Goal: Information Seeking & Learning: Understand process/instructions

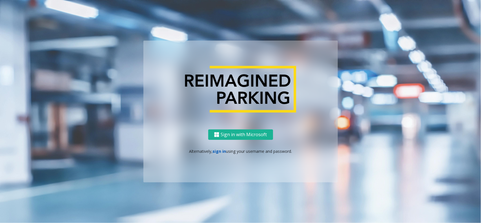
click at [219, 150] on link "sign in" at bounding box center [220, 151] width 14 height 5
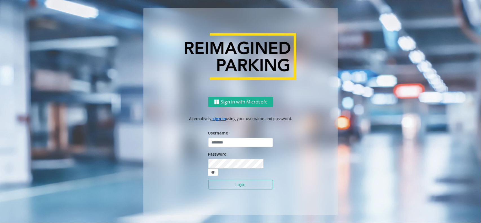
click at [222, 147] on input "text" at bounding box center [240, 143] width 65 height 10
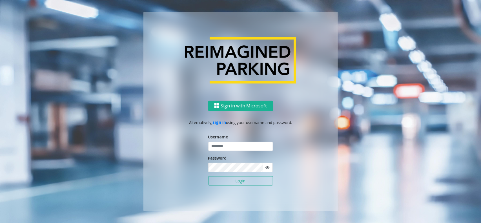
type input "**********"
click at [230, 184] on button "Login" at bounding box center [240, 181] width 65 height 10
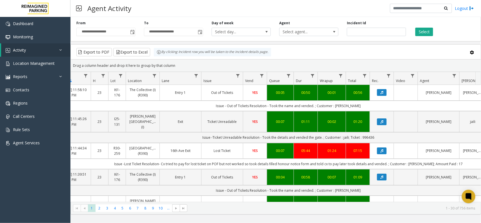
scroll to position [0, 49]
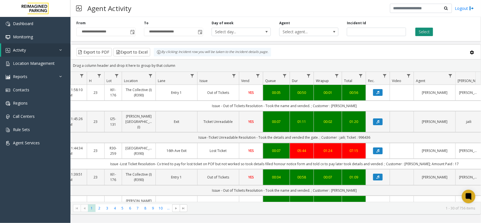
click at [427, 34] on button "Select" at bounding box center [425, 32] width 18 height 8
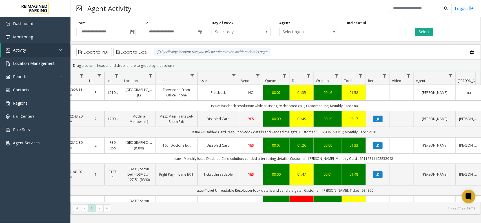
drag, startPoint x: 182, startPoint y: 64, endPoint x: 157, endPoint y: 56, distance: 26.3
click at [157, 56] on kendo-grid "Export to PDF Export to Excel By clicking Incident row you will be taken to the…" at bounding box center [275, 129] width 411 height 170
click at [181, 63] on div "Drag a column header and drop it here to group by that column" at bounding box center [276, 66] width 410 height 10
click at [179, 63] on div "Drag a column header and drop it here to group by that column" at bounding box center [276, 66] width 410 height 10
drag, startPoint x: 173, startPoint y: 66, endPoint x: 151, endPoint y: 57, distance: 23.9
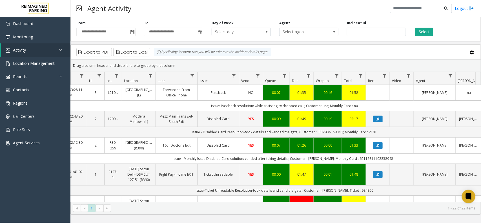
click at [151, 57] on kendo-grid "Export to PDF Export to Excel By clicking Incident row you will be taken to the…" at bounding box center [275, 129] width 411 height 170
click at [178, 66] on div "Drag a column header and drop it here to group by that column" at bounding box center [276, 66] width 410 height 10
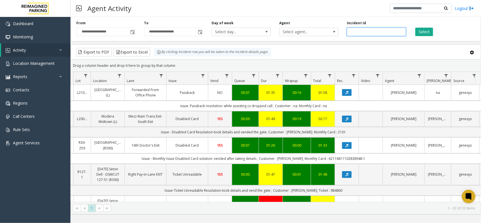
click at [371, 30] on input "number" at bounding box center [376, 32] width 59 height 8
paste input "*******"
type input "*******"
click at [429, 37] on div "**********" at bounding box center [275, 28] width 411 height 27
click at [426, 32] on button "Select" at bounding box center [425, 32] width 18 height 8
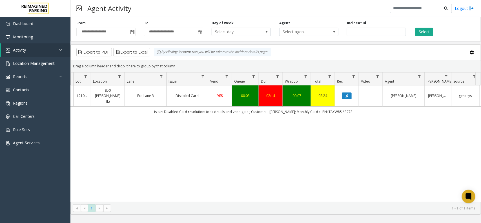
click at [362, 107] on td "issue: Disabled Card resolution: took details and vend gate ; Customer : [PERSO…" at bounding box center [253, 112] width 508 height 10
drag, startPoint x: 361, startPoint y: 107, endPoint x: 143, endPoint y: 109, distance: 218.8
click at [143, 109] on td "issue: Disabled Card resolution: took details and vend gate ; Customer : [PERSO…" at bounding box center [253, 112] width 508 height 10
click at [275, 120] on div "4071829 [DATE] 11:44:11 AM 11 L21091600 850 [PERSON_NAME] (L) Exit Lane 3 Disab…" at bounding box center [276, 143] width 410 height 116
drag, startPoint x: 285, startPoint y: 106, endPoint x: 140, endPoint y: 107, distance: 145.7
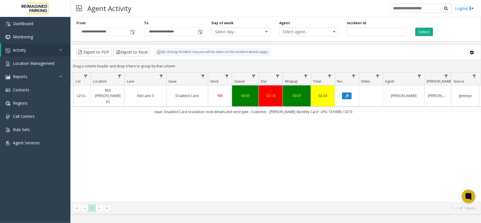
click at [140, 107] on td "issue: Disabled Card resolution: took details and vend gate ; Customer : [PERSO…" at bounding box center [253, 112] width 508 height 10
click at [286, 119] on div "4071829 [DATE] 11:44:11 AM 11 L21091600 850 [PERSON_NAME] (L) Exit Lane 3 Disab…" at bounding box center [276, 143] width 410 height 116
drag, startPoint x: 371, startPoint y: 106, endPoint x: 142, endPoint y: 108, distance: 228.9
click at [142, 108] on td "issue: Disabled Card resolution: took details and vend gate ; Customer : [PERSO…" at bounding box center [253, 112] width 508 height 10
click at [316, 119] on div "4071829 [DATE] 11:44:11 AM 11 L21091600 850 [PERSON_NAME] (L) Exit Lane 3 Disab…" at bounding box center [276, 143] width 410 height 116
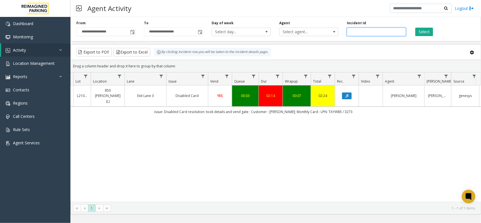
drag, startPoint x: 370, startPoint y: 30, endPoint x: 302, endPoint y: 26, distance: 67.5
click at [302, 26] on div "**********" at bounding box center [275, 28] width 411 height 27
click at [423, 33] on button "Select" at bounding box center [425, 32] width 18 height 8
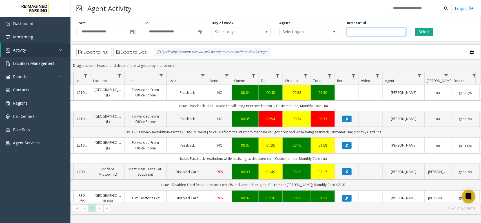
click at [360, 33] on input "number" at bounding box center [376, 32] width 59 height 8
paste input "*******"
type input "*******"
click at [427, 34] on button "Select" at bounding box center [425, 32] width 18 height 8
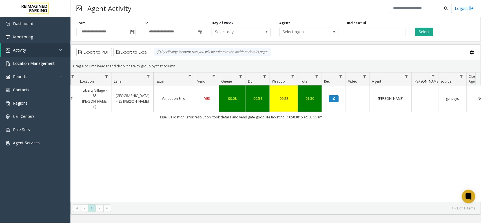
scroll to position [0, 73]
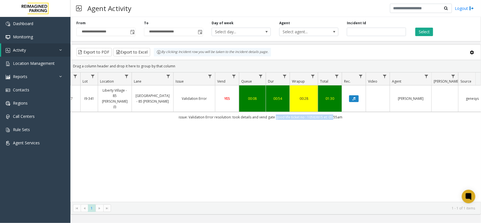
drag, startPoint x: 330, startPoint y: 104, endPoint x: 274, endPoint y: 107, distance: 56.5
click at [274, 112] on td "issue: Validation Error resolution: took details and vend gate good life ticket…" at bounding box center [260, 117] width 508 height 10
click at [322, 121] on div "4070250 [DATE] 07:41:26 AM 7 I9-341 [GEOGRAPHIC_DATA] - 85 [PERSON_NAME] (I) [G…" at bounding box center [276, 143] width 410 height 116
drag, startPoint x: 346, startPoint y: 107, endPoint x: 172, endPoint y: 106, distance: 173.6
click at [172, 112] on td "issue: Validation Error resolution: took details and vend gate good life ticket…" at bounding box center [260, 117] width 508 height 10
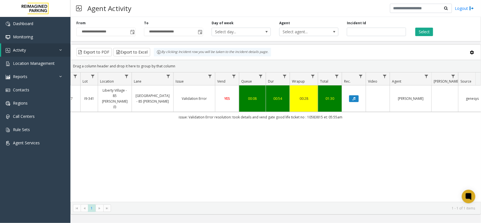
click at [264, 118] on div "4070250 [DATE] 07:41:26 AM 7 I9-341 [GEOGRAPHIC_DATA] - 85 [PERSON_NAME] (I) [G…" at bounding box center [276, 143] width 410 height 116
drag, startPoint x: 368, startPoint y: 31, endPoint x: 315, endPoint y: 39, distance: 53.3
click at [315, 39] on div "**********" at bounding box center [275, 28] width 411 height 27
click at [421, 29] on button "Select" at bounding box center [425, 32] width 18 height 8
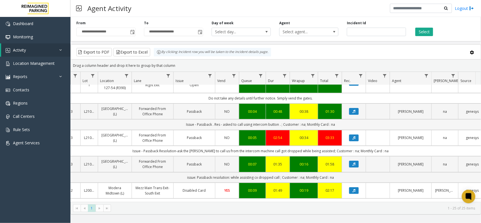
scroll to position [0, 73]
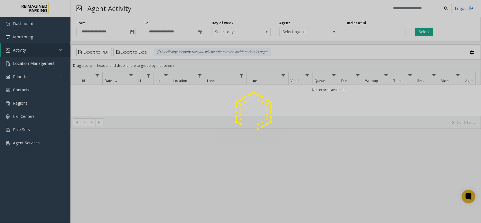
click at [48, 60] on div at bounding box center [240, 111] width 481 height 223
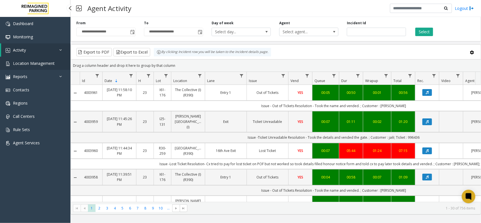
click at [50, 62] on span "Location Management" at bounding box center [34, 63] width 42 height 5
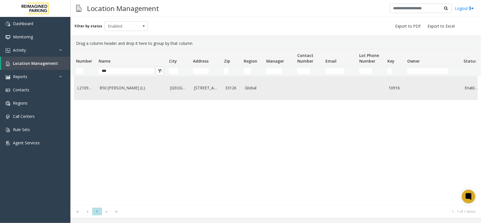
type input "***"
click at [134, 90] on link "850 [PERSON_NAME] (L)" at bounding box center [132, 88] width 64 height 6
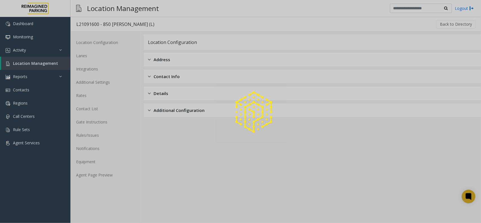
click at [108, 178] on div at bounding box center [240, 111] width 481 height 223
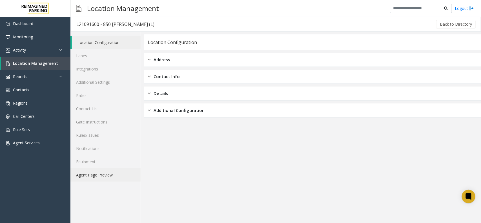
click at [113, 175] on link "Agent Page Preview" at bounding box center [105, 174] width 70 height 13
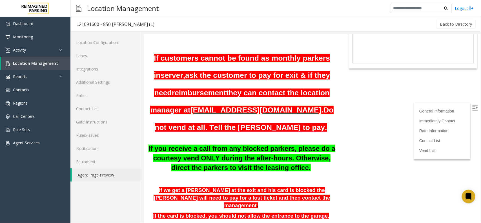
scroll to position [141, 0]
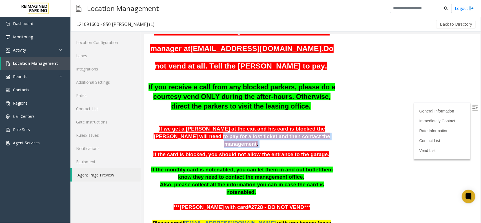
drag, startPoint x: 192, startPoint y: 118, endPoint x: 295, endPoint y: 122, distance: 103.3
click at [295, 125] on p "If we get a parker at the exit and his card is blocked the parker will need to …" at bounding box center [242, 136] width 188 height 23
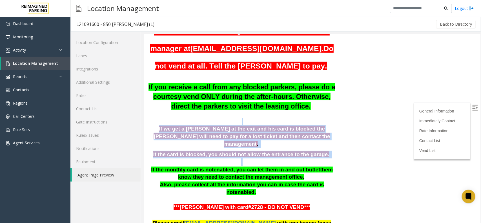
drag, startPoint x: 334, startPoint y: 134, endPoint x: 180, endPoint y: 105, distance: 156.5
click at [298, 125] on p "If we get a parker at the exit and his card is blocked the parker will need to …" at bounding box center [242, 136] width 188 height 23
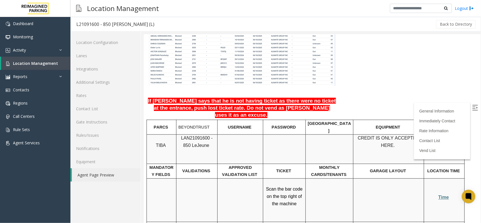
scroll to position [458, 0]
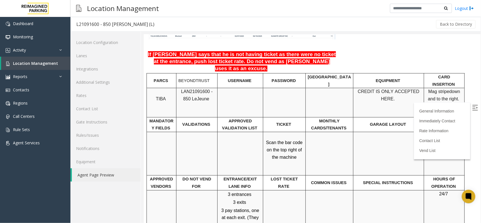
click at [195, 89] on span "LAN21091600 - 850 Le" at bounding box center [197, 95] width 32 height 12
copy span "LAN21091600"
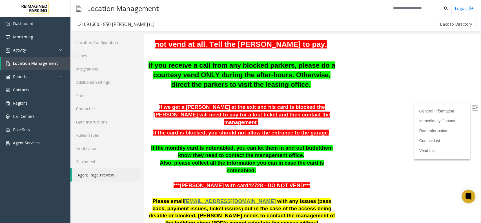
scroll to position [211, 0]
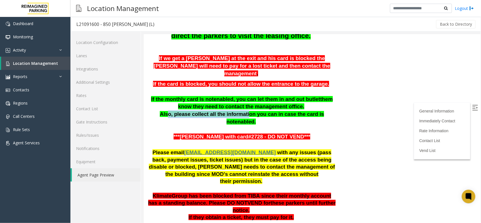
drag, startPoint x: 161, startPoint y: 91, endPoint x: 232, endPoint y: 88, distance: 71.7
click at [232, 111] on span "Also, please collect all the information you can in case the card is not" at bounding box center [242, 118] width 164 height 14
click at [243, 125] on p at bounding box center [242, 129] width 188 height 8
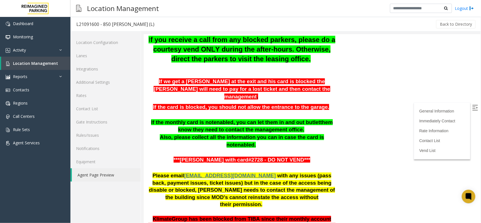
scroll to position [176, 0]
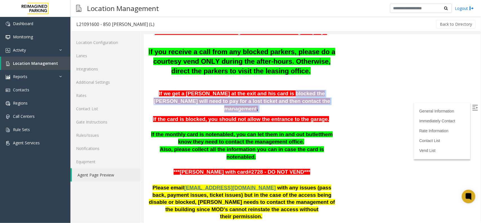
drag, startPoint x: 260, startPoint y: 77, endPoint x: 317, endPoint y: 83, distance: 57.2
click at [305, 90] on p "If we get a parker at the exit and his card is blocked the parker will need to …" at bounding box center [242, 101] width 188 height 23
click at [317, 90] on p "If we get a parker at the exit and his card is blocked the parker will need to …" at bounding box center [242, 101] width 188 height 23
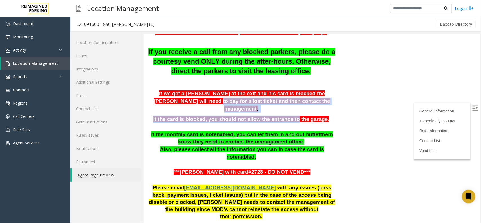
drag, startPoint x: 191, startPoint y: 82, endPoint x: 296, endPoint y: 87, distance: 105.2
click at [293, 90] on p "If we get a parker at the exit and his card is blocked the parker will need to …" at bounding box center [242, 101] width 188 height 23
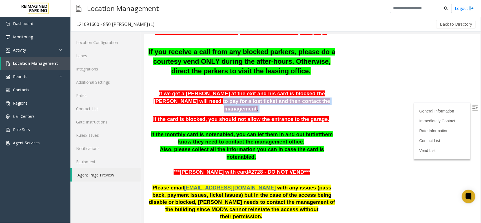
click at [307, 90] on p "If we get a parker at the exit and his card is blocked the parker will need to …" at bounding box center [242, 101] width 188 height 23
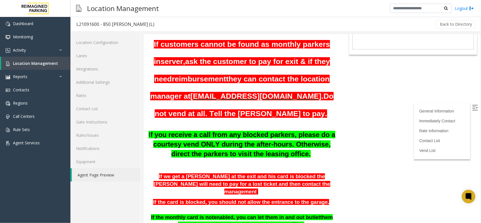
scroll to position [106, 0]
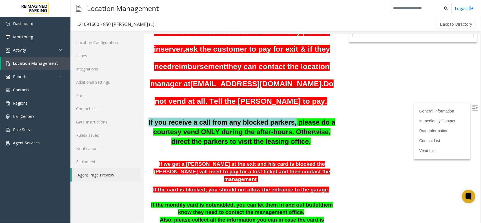
drag, startPoint x: 158, startPoint y: 100, endPoint x: 288, endPoint y: 102, distance: 129.4
click at [288, 117] on p "I f you receive a call from any blocked parkers, please do a courtesy vend ONLY…" at bounding box center [242, 131] width 188 height 28
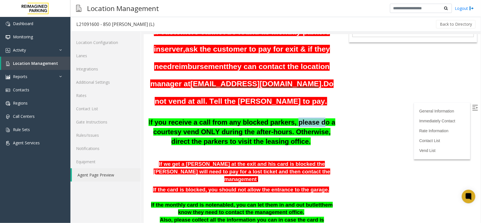
drag, startPoint x: 290, startPoint y: 101, endPoint x: 314, endPoint y: 103, distance: 24.0
click at [314, 118] on b "f you receive a call from any blocked parkers, please do a courtesy vend ONLY d…" at bounding box center [242, 131] width 185 height 26
click at [185, 118] on b "f you receive a call from any blocked parkers, please do a courtesy vend ONLY d…" at bounding box center [242, 131] width 185 height 26
drag, startPoint x: 225, startPoint y: 111, endPoint x: 262, endPoint y: 114, distance: 37.6
click at [261, 118] on b "f you receive a call from any blocked parkers, please do a courtesy vend ONLY d…" at bounding box center [242, 131] width 185 height 26
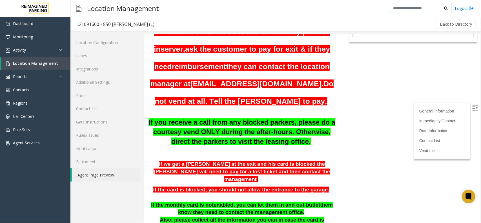
click at [273, 118] on b "f you receive a call from any blocked parkers, please do a courtesy vend ONLY d…" at bounding box center [242, 131] width 185 height 26
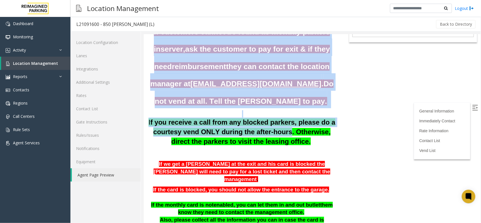
drag, startPoint x: 269, startPoint y: 113, endPoint x: 338, endPoint y: 124, distance: 69.8
click at [338, 117] on html "L21091600 - 850 LeJeune (L) General Information 850 NW 42nd ave Miami FL 33126 …" at bounding box center [311, 22] width 337 height 189
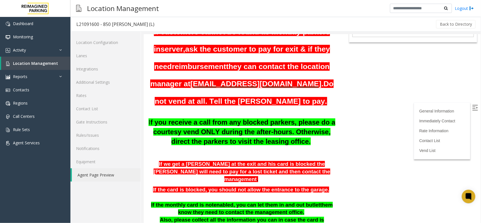
click at [296, 126] on p "I f you receive a call from any blocked parkers, please do a courtesy vend ONLY…" at bounding box center [242, 131] width 188 height 28
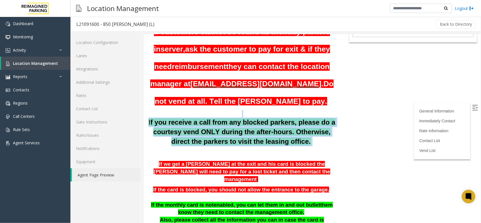
drag, startPoint x: 286, startPoint y: 129, endPoint x: 159, endPoint y: 99, distance: 130.3
click at [160, 99] on div "Updated by Jyoti Teotia - 6th March 2025. If customers cannot be found as month…" at bounding box center [242, 127] width 188 height 256
click at [300, 123] on p "I f you receive a call from any blocked parkers, please do a courtesy vend ONLY…" at bounding box center [242, 131] width 188 height 28
drag, startPoint x: 292, startPoint y: 126, endPoint x: 161, endPoint y: 94, distance: 135.2
click at [161, 94] on div "Updated by Jyoti Teotia - 6th March 2025. If customers cannot be found as month…" at bounding box center [242, 127] width 188 height 256
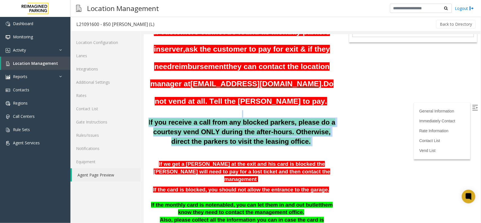
click at [188, 110] on p at bounding box center [242, 113] width 188 height 7
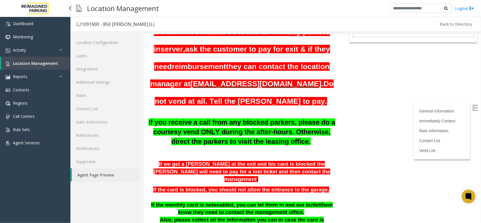
click at [39, 62] on span "Location Management" at bounding box center [35, 63] width 45 height 5
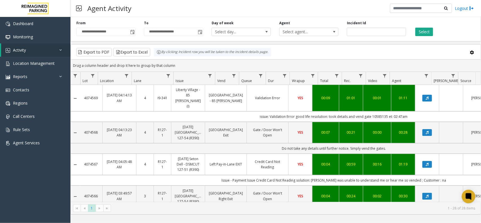
scroll to position [0, 73]
